Goal: Browse casually

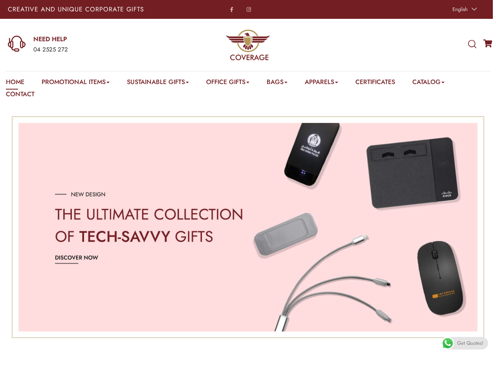
click at [464, 9] on span "English" at bounding box center [460, 9] width 15 height 7
click at [84, 45] on div "04 2525 272" at bounding box center [97, 50] width 128 height 10
click at [472, 44] on icon at bounding box center [472, 44] width 8 height 9
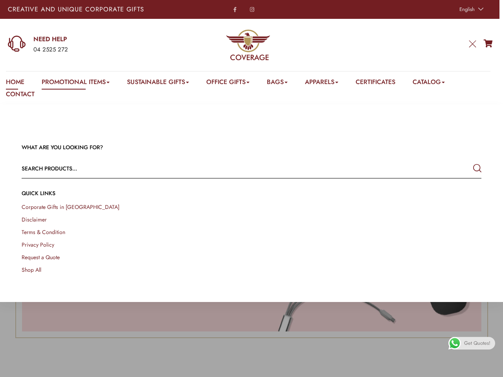
click at [77, 83] on link "Promotional Items" at bounding box center [76, 83] width 68 height 12
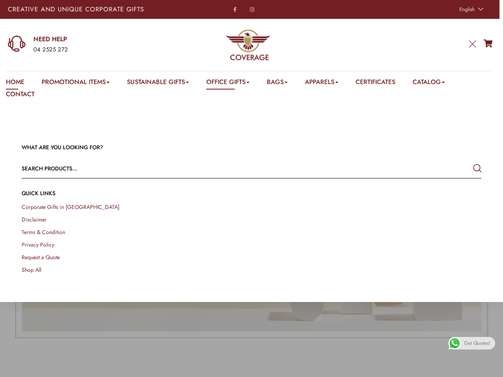
click at [232, 83] on link "Office Gifts" at bounding box center [227, 83] width 43 height 12
click at [283, 83] on link "Bags" at bounding box center [277, 83] width 21 height 12
click at [330, 83] on link "Apparels" at bounding box center [321, 83] width 33 height 12
click at [438, 83] on link "Catalog" at bounding box center [429, 83] width 32 height 12
click at [487, 368] on link at bounding box center [494, 368] width 18 height 18
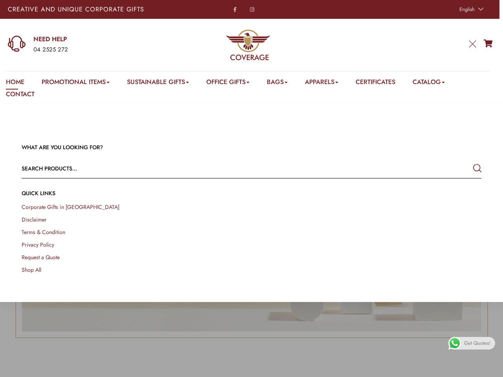
click at [465, 343] on span "Get Quotes!" at bounding box center [477, 343] width 26 height 13
